Goal: Complete application form

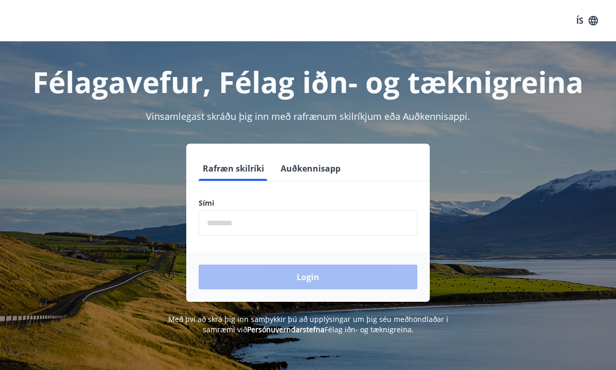
click at [309, 231] on input "phone" at bounding box center [308, 222] width 219 height 25
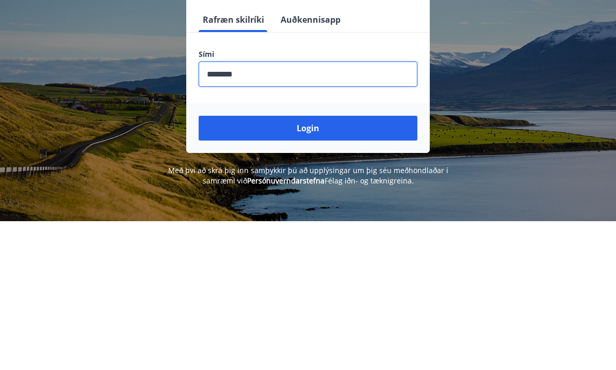
type input "********"
click at [329, 264] on button "Login" at bounding box center [308, 276] width 219 height 25
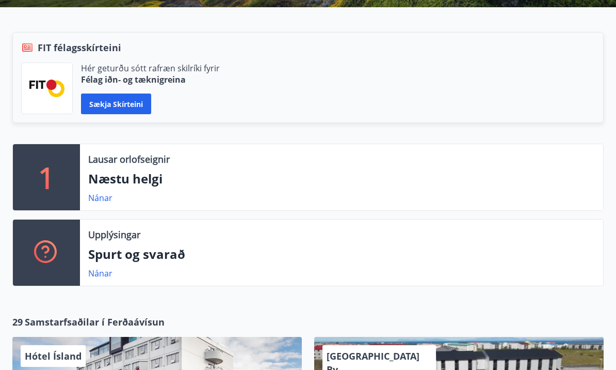
scroll to position [226, 0]
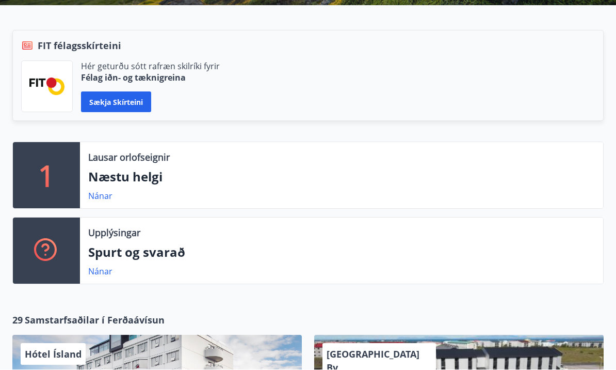
click at [152, 181] on p "Næstu helgi" at bounding box center [341, 177] width 507 height 18
click at [150, 177] on p "Næstu helgi" at bounding box center [341, 177] width 507 height 18
click at [77, 196] on div "1" at bounding box center [46, 175] width 67 height 66
click at [112, 197] on link "Nánar" at bounding box center [100, 195] width 24 height 11
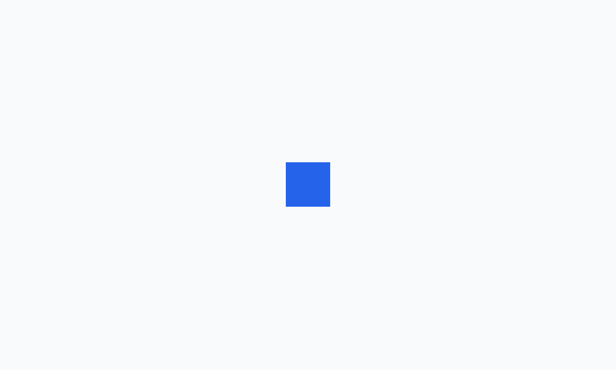
scroll to position [1, 0]
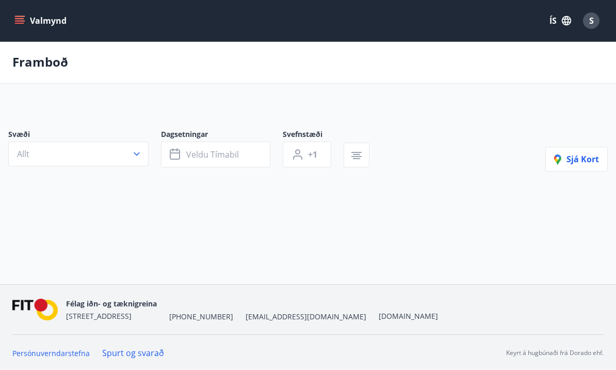
type input "*"
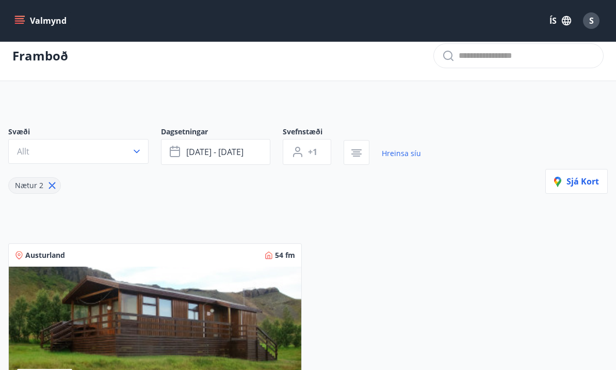
scroll to position [0, 0]
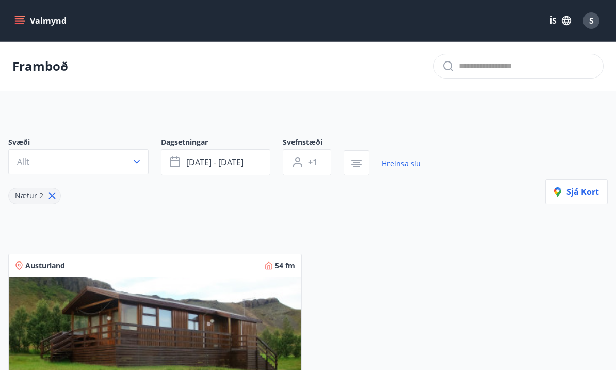
click at [23, 21] on icon "menu" at bounding box center [20, 20] width 11 height 1
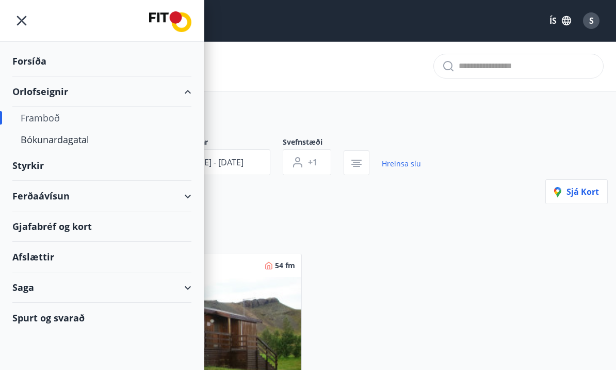
click at [32, 167] on div "Styrkir" at bounding box center [101, 165] width 179 height 30
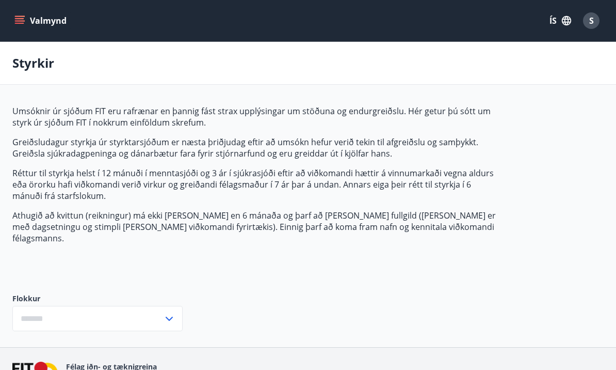
type input "***"
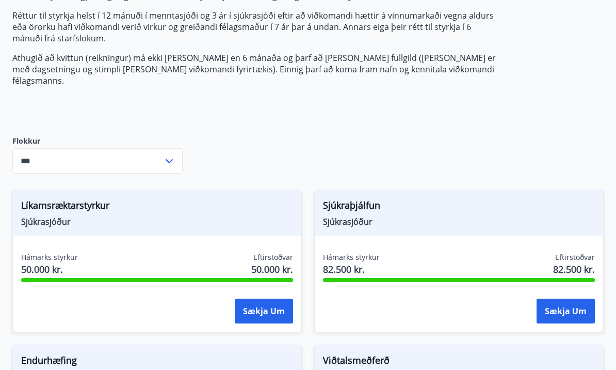
scroll to position [162, 0]
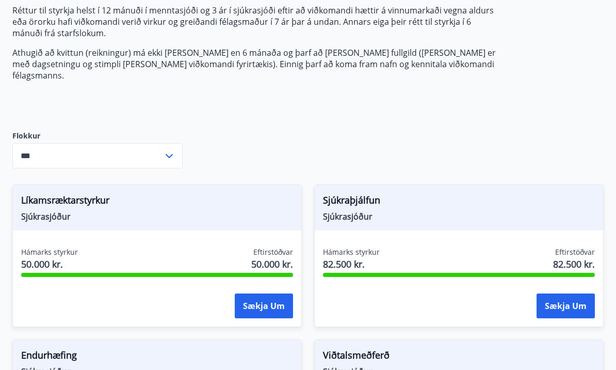
click at [261, 294] on button "Sækja um" at bounding box center [264, 306] width 58 height 25
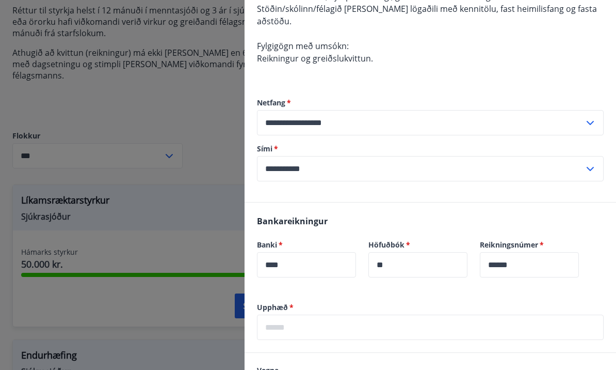
scroll to position [170, 0]
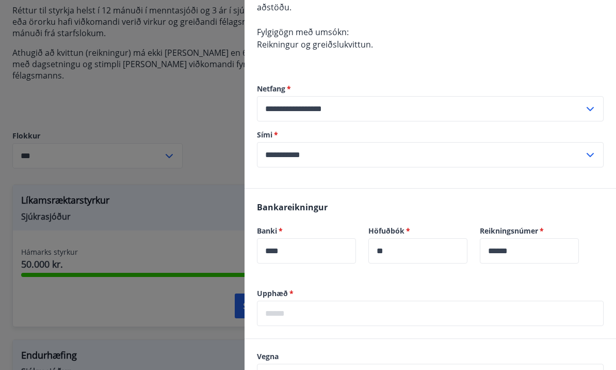
click at [342, 300] on input "text" at bounding box center [430, 312] width 347 height 25
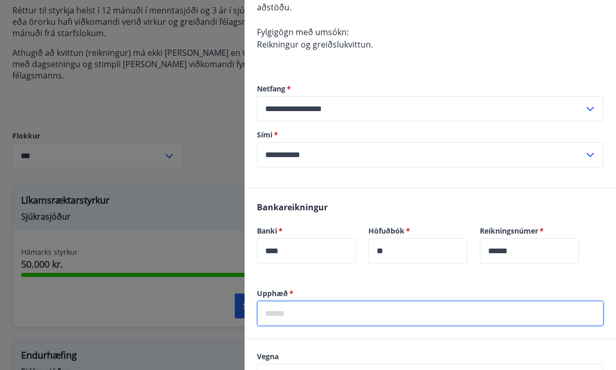
scroll to position [162, 0]
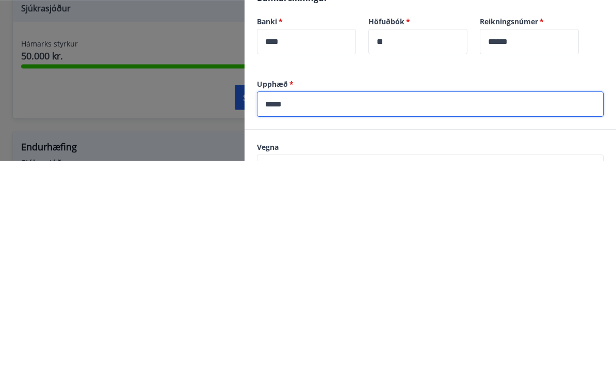
click at [330, 363] on input "text" at bounding box center [420, 375] width 327 height 25
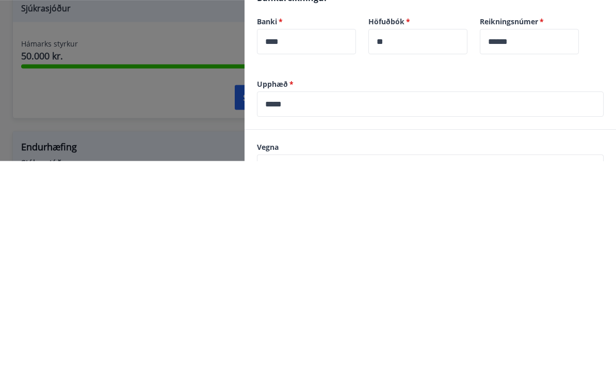
scroll to position [213, 0]
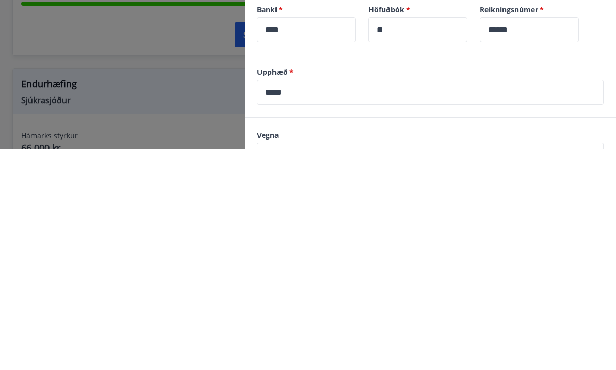
click at [319, 300] on input "*****" at bounding box center [430, 312] width 347 height 25
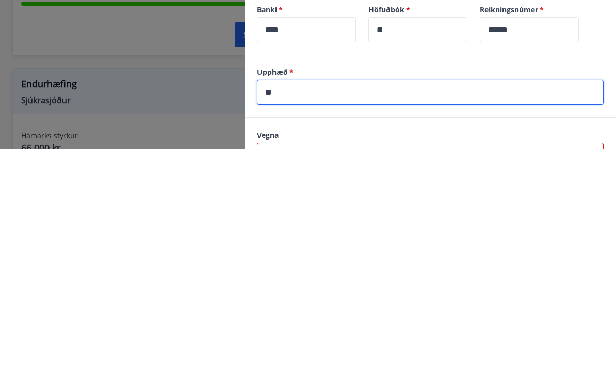
type input "*"
type input "*****"
click at [355, 363] on input "text" at bounding box center [420, 375] width 327 height 25
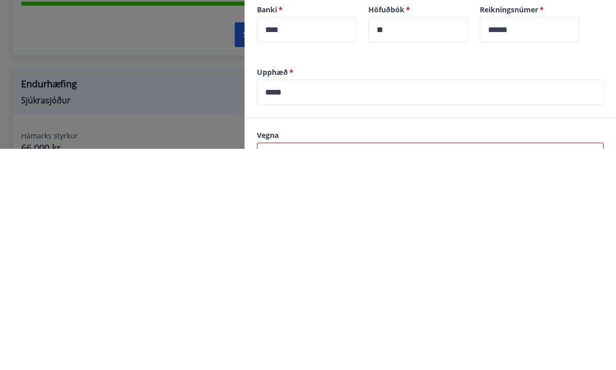
type input "**********"
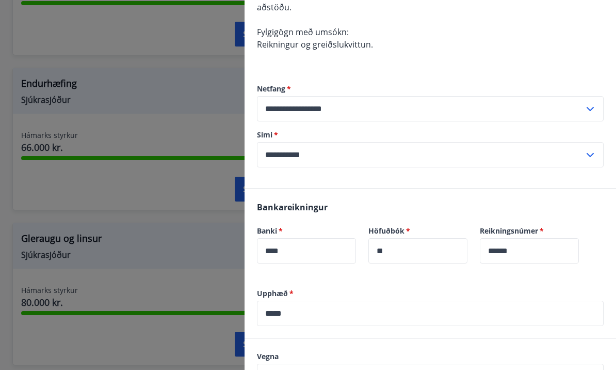
click at [603, 363] on div "**********" at bounding box center [430, 375] width 347 height 25
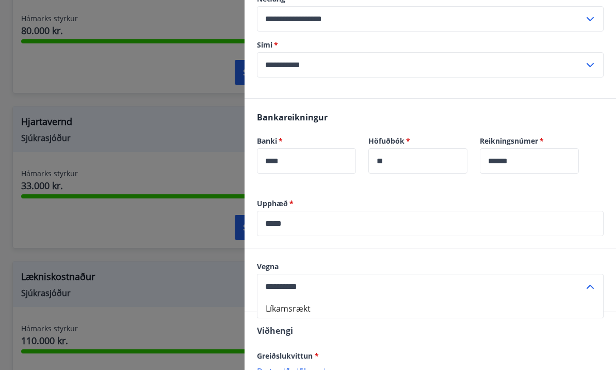
scroll to position [268, 0]
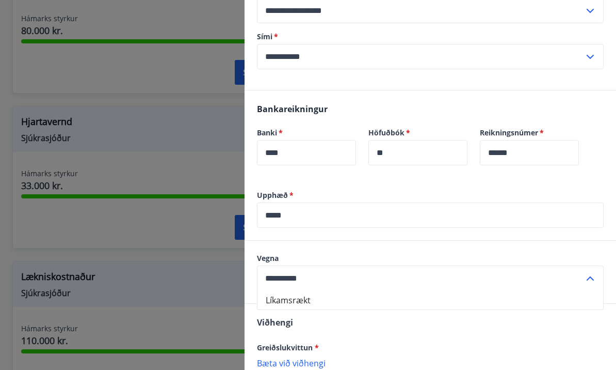
click at [591, 272] on icon at bounding box center [590, 278] width 12 height 12
click at [438, 269] on input "**********" at bounding box center [420, 277] width 327 height 25
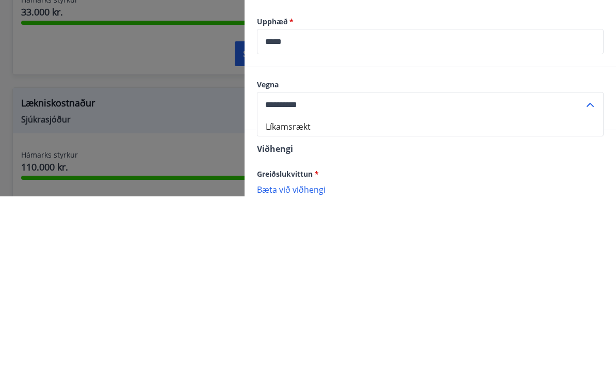
click at [299, 291] on li "Líkamsrækt" at bounding box center [431, 300] width 346 height 19
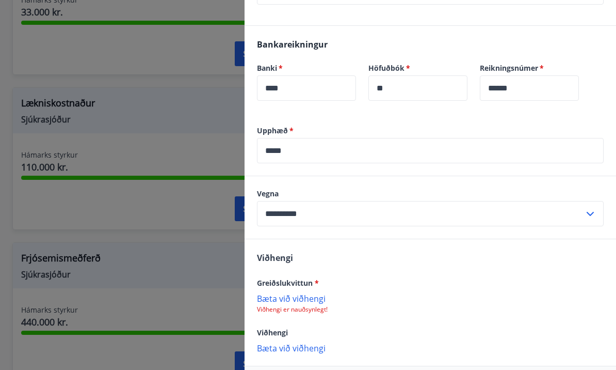
scroll to position [331, 0]
click at [314, 294] on p "Bæta við viðhengi" at bounding box center [430, 299] width 347 height 10
click at [309, 294] on p "Bæta við viðhengi" at bounding box center [430, 299] width 347 height 10
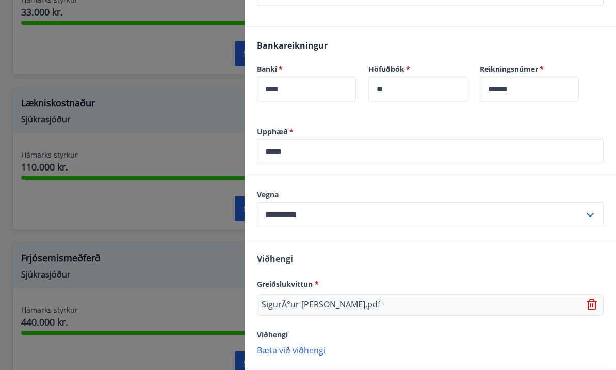
click at [376, 298] on p "SigurÃ°ur [PERSON_NAME].pdf" at bounding box center [321, 304] width 119 height 12
click at [373, 298] on p "SigurÃ°ur [PERSON_NAME].pdf" at bounding box center [321, 304] width 119 height 12
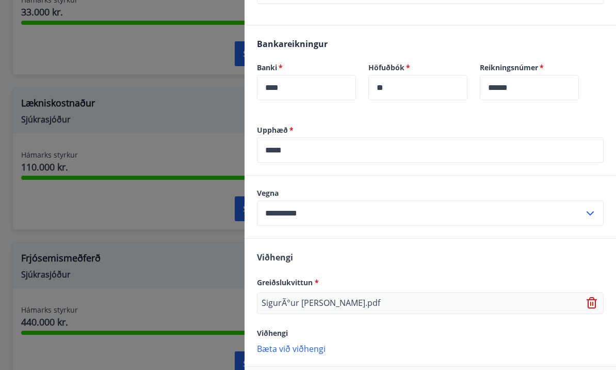
scroll to position [332, 0]
click at [197, 274] on div at bounding box center [308, 185] width 616 height 370
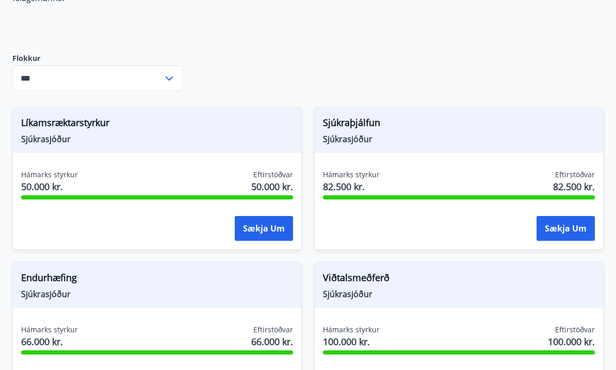
scroll to position [261, 0]
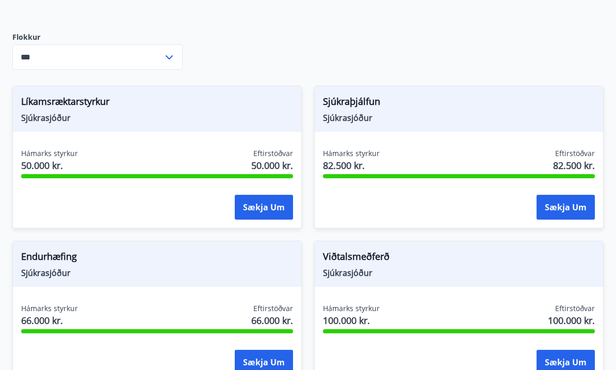
click at [266, 195] on button "Sækja um" at bounding box center [264, 207] width 58 height 25
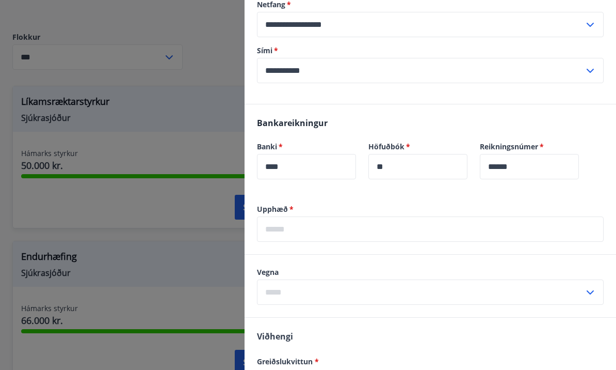
scroll to position [268, 0]
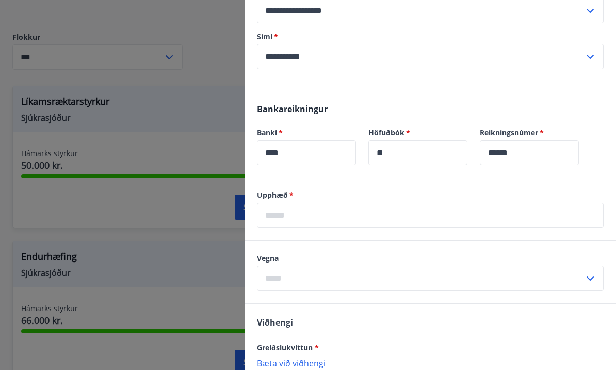
click at [378, 203] on input "text" at bounding box center [430, 214] width 347 height 25
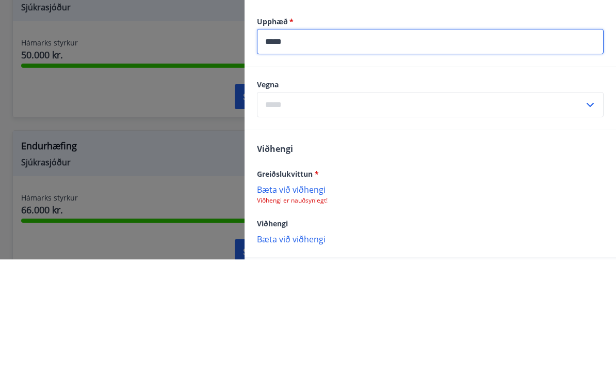
scroll to position [331, 0]
type input "*****"
click at [492, 202] on input "text" at bounding box center [420, 214] width 327 height 25
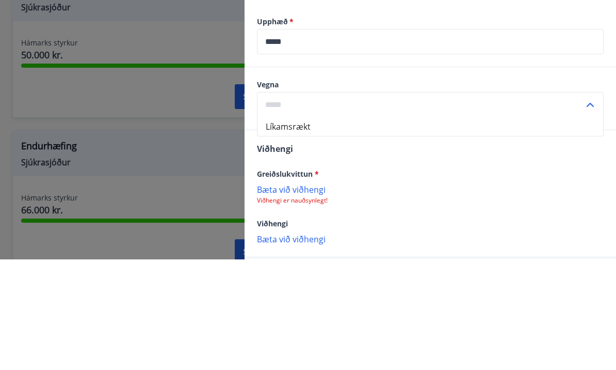
click at [292, 228] on li "Líkamsrækt" at bounding box center [431, 237] width 346 height 19
type input "**********"
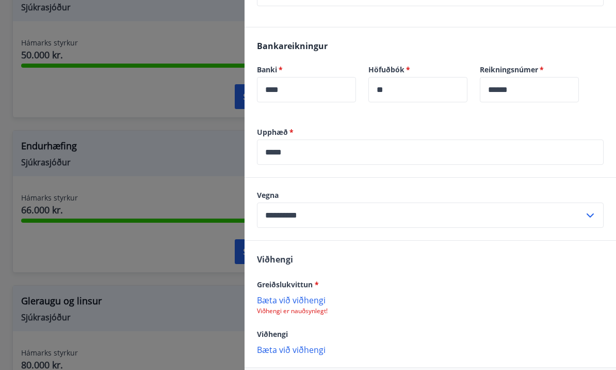
click at [309, 294] on p "Bæta við viðhengi" at bounding box center [430, 299] width 347 height 10
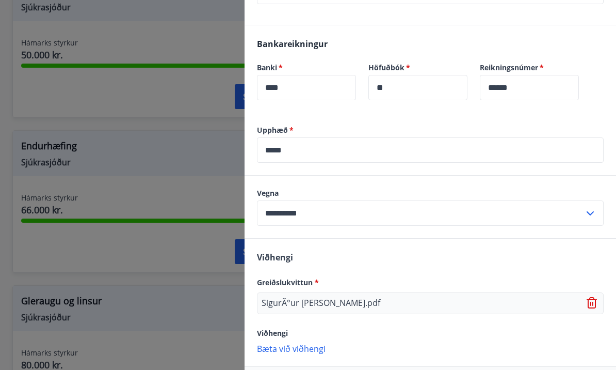
scroll to position [332, 0]
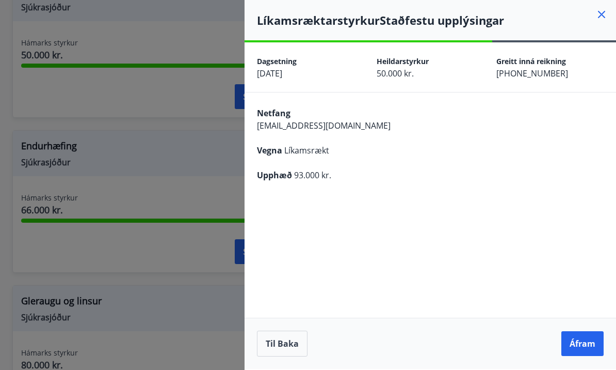
scroll to position [0, 0]
click at [587, 356] on button "Áfram" at bounding box center [583, 343] width 42 height 25
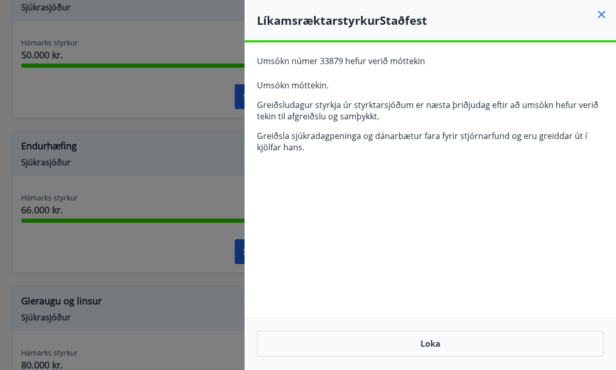
click at [597, 12] on icon at bounding box center [602, 14] width 12 height 12
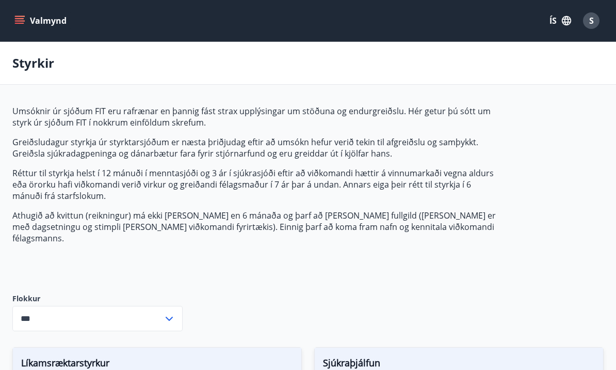
click at [19, 14] on button "Valmynd" at bounding box center [41, 20] width 58 height 19
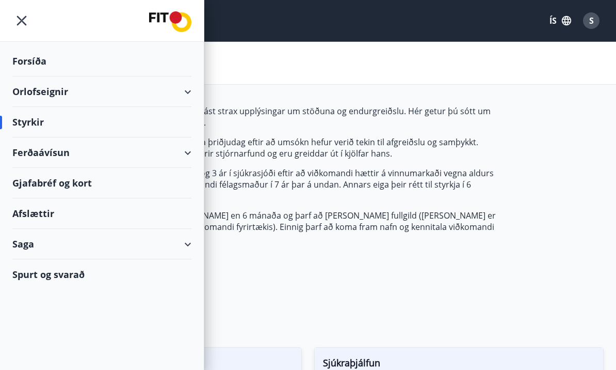
click at [183, 94] on div "Orlofseignir" at bounding box center [101, 91] width 179 height 30
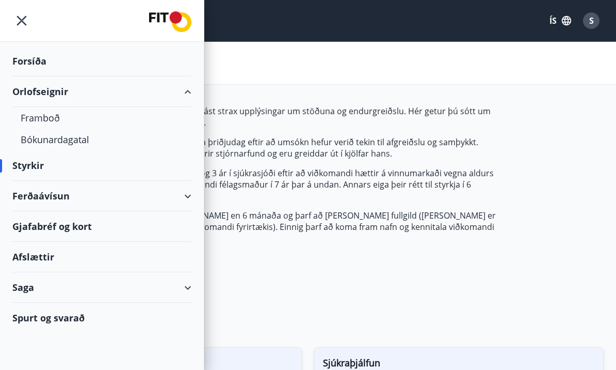
click at [69, 141] on div "Bókunardagatal" at bounding box center [102, 140] width 163 height 22
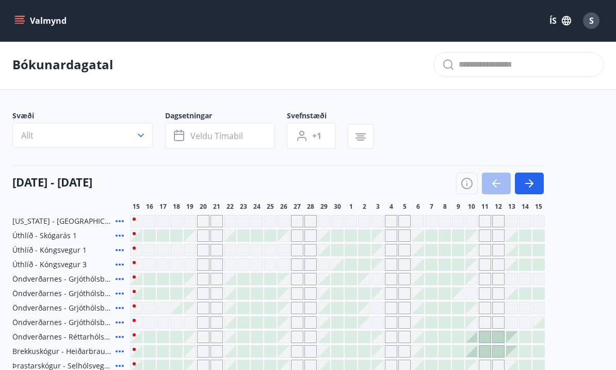
scroll to position [1, 0]
click at [139, 136] on icon "button" at bounding box center [141, 136] width 6 height 4
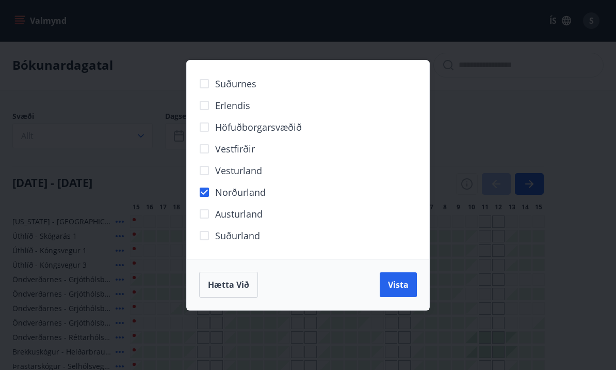
click at [404, 290] on span "Vista" at bounding box center [398, 284] width 21 height 11
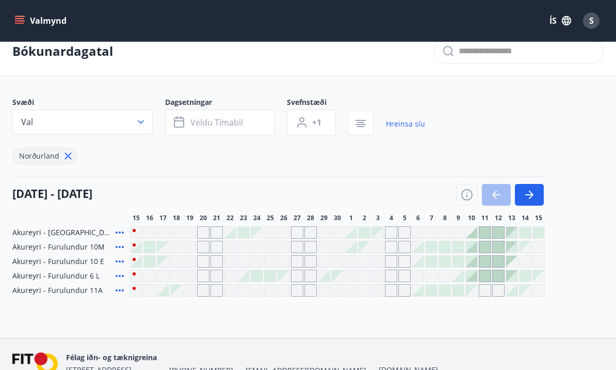
scroll to position [14, 0]
click at [592, 27] on div "S" at bounding box center [591, 20] width 17 height 17
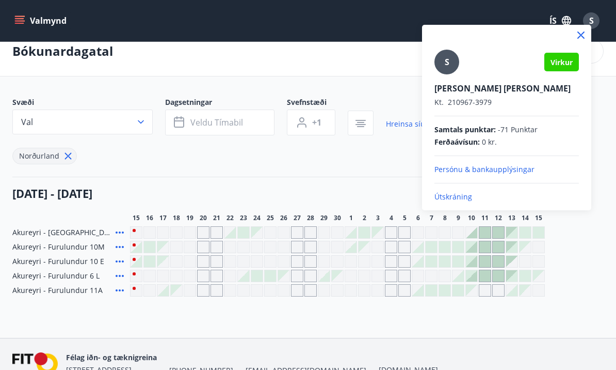
click at [469, 198] on p "Útskráning" at bounding box center [507, 197] width 145 height 10
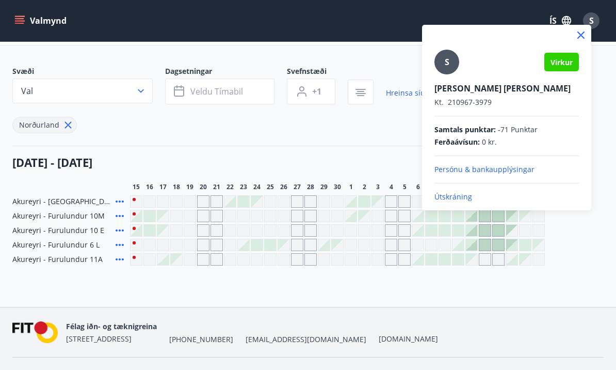
scroll to position [51, 0]
